Goal: Information Seeking & Learning: Learn about a topic

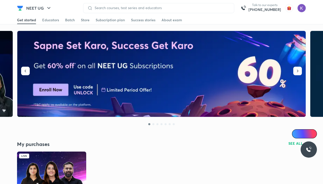
click at [40, 170] on img at bounding box center [51, 171] width 69 height 39
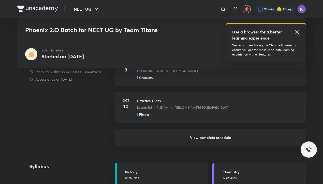
scroll to position [436, 0]
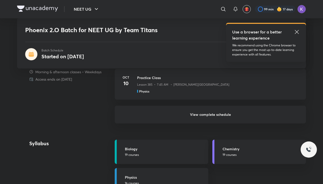
click at [204, 118] on h6 "View complete schedule" at bounding box center [210, 115] width 191 height 18
click at [216, 118] on h6 "View complete schedule" at bounding box center [210, 115] width 191 height 18
click at [208, 119] on h6 "View complete schedule" at bounding box center [210, 115] width 191 height 18
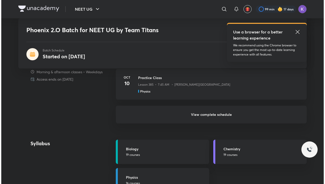
scroll to position [0, 0]
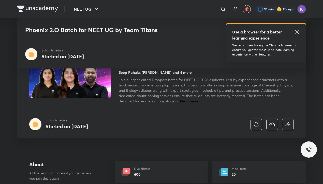
click at [204, 119] on div "Batch Schedule Started on May 19" at bounding box center [161, 124] width 264 height 12
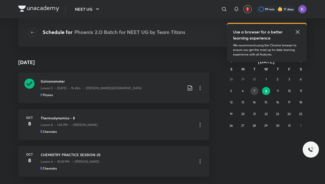
click at [252, 92] on button "7" at bounding box center [254, 91] width 8 height 8
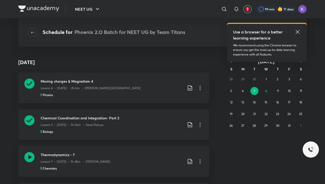
click at [30, 121] on icon at bounding box center [29, 121] width 10 height 10
